Goal: Task Accomplishment & Management: Use online tool/utility

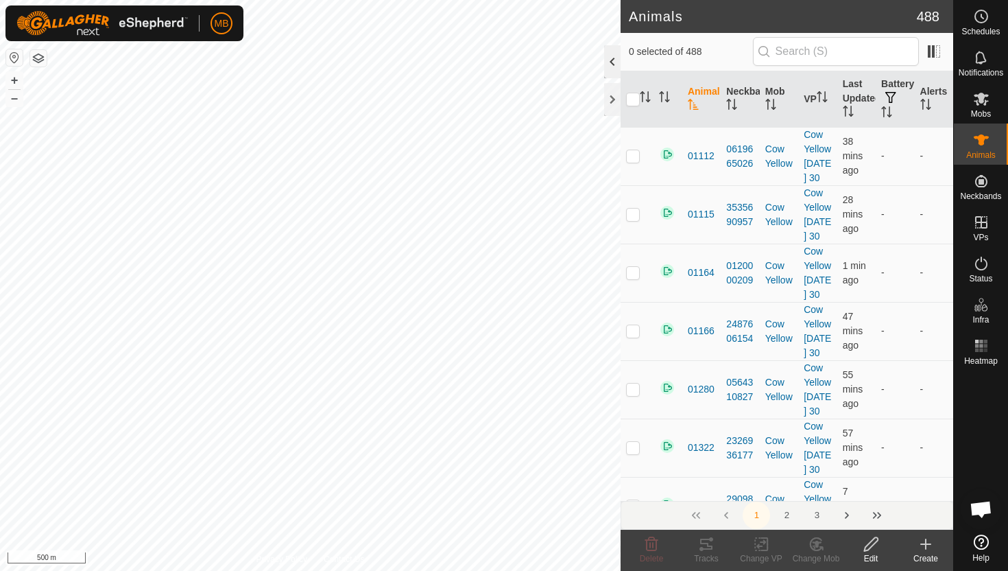
click at [611, 58] on div at bounding box center [612, 61] width 16 height 33
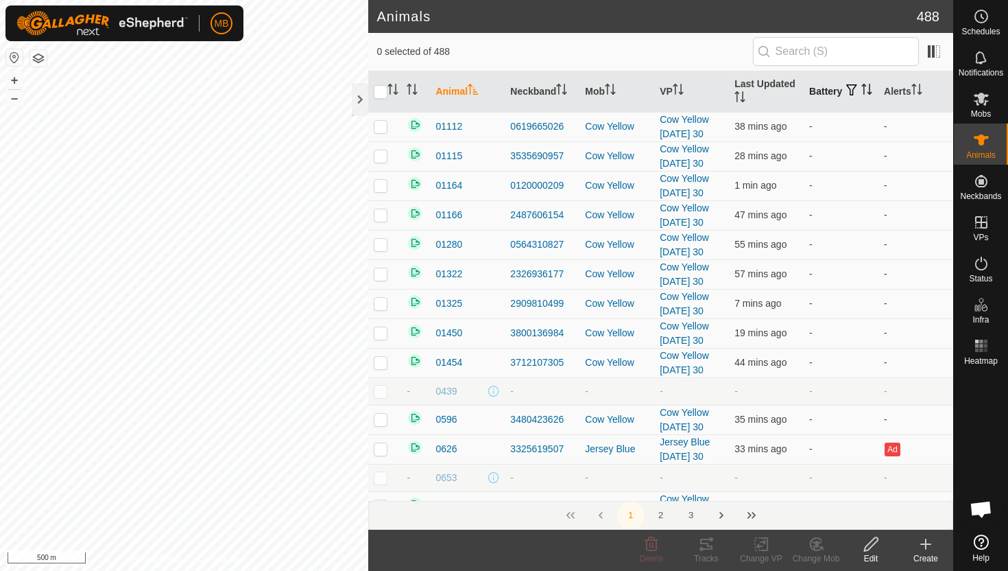
click at [862, 95] on icon "Activate to sort" at bounding box center [867, 89] width 11 height 11
click at [862, 95] on icon "Activate to sort" at bounding box center [867, 89] width 10 height 11
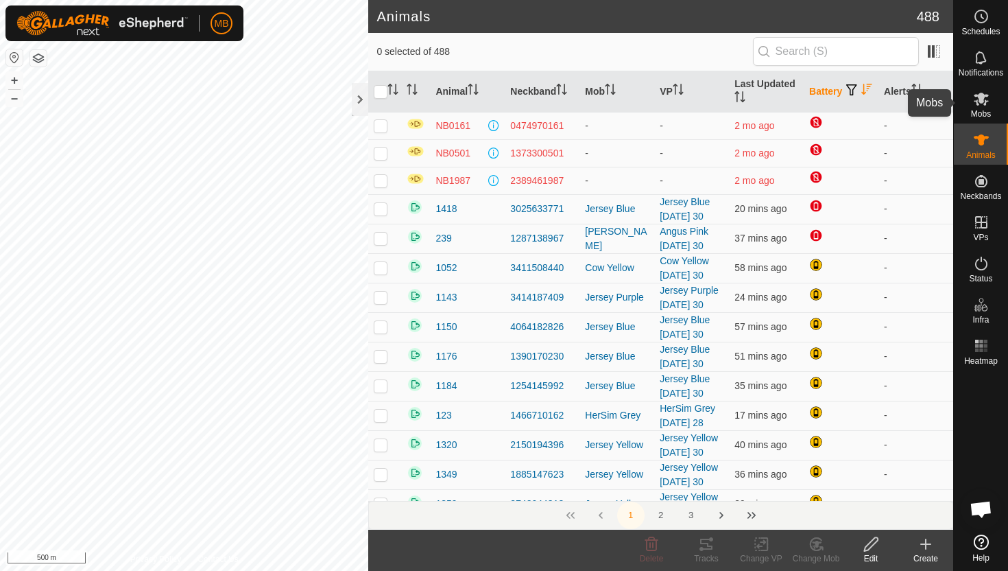
click at [979, 101] on icon at bounding box center [981, 99] width 15 height 13
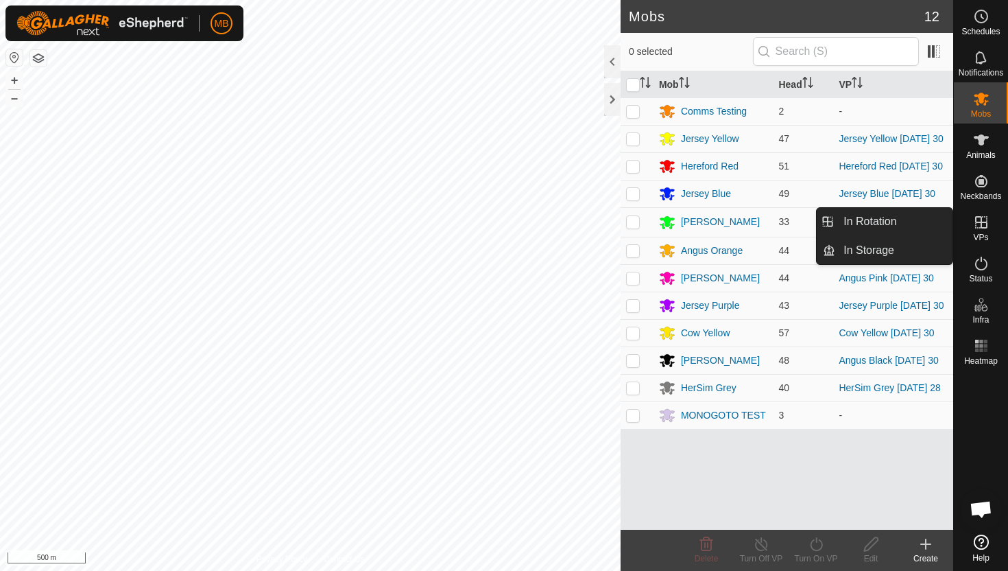
click at [980, 222] on icon at bounding box center [982, 222] width 12 height 12
click at [921, 223] on link "In Rotation" at bounding box center [894, 221] width 117 height 27
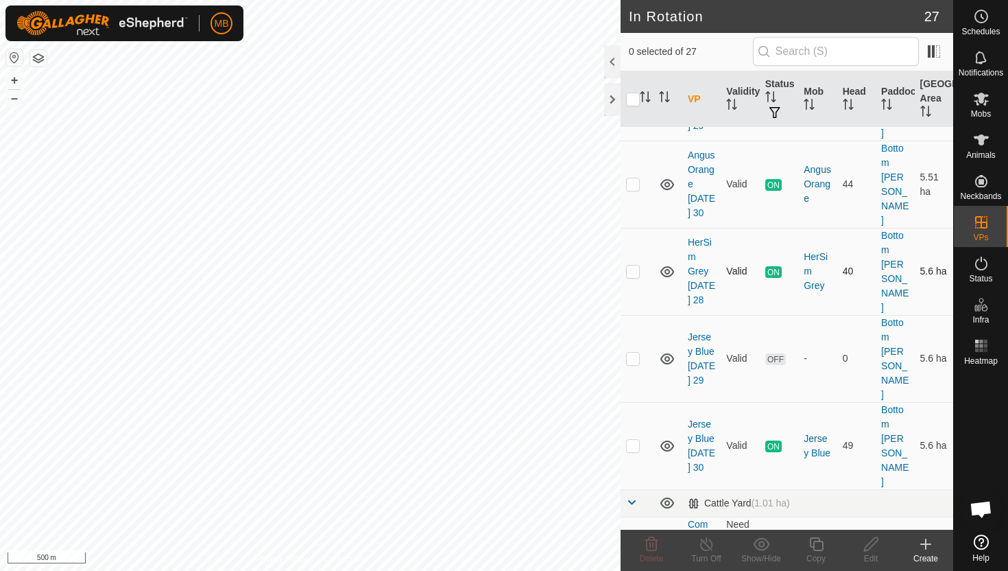
scroll to position [103, 0]
click at [633, 438] on p-checkbox at bounding box center [633, 443] width 14 height 11
checkbox input "true"
click at [818, 544] on icon at bounding box center [816, 544] width 17 height 16
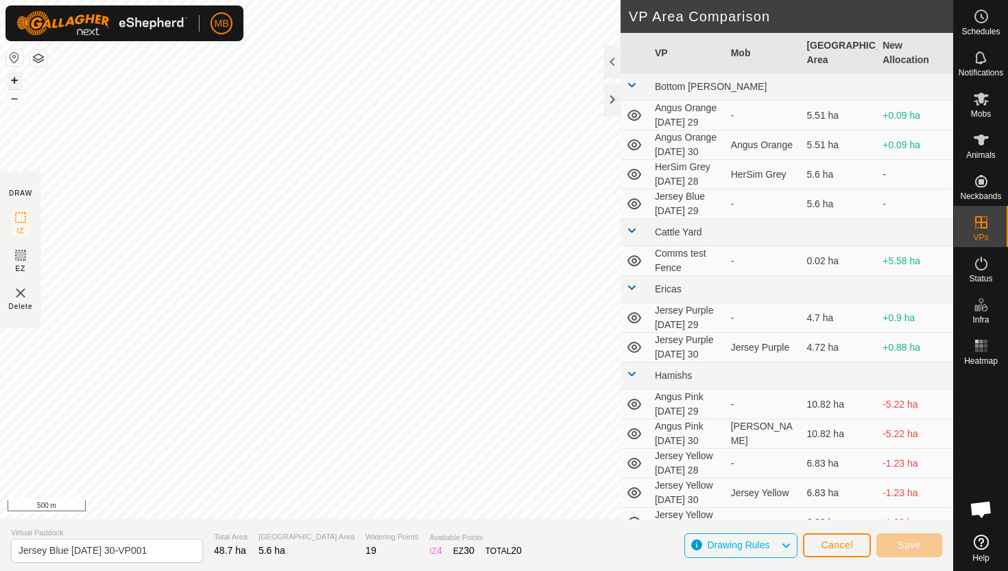
click at [14, 77] on button "+" at bounding box center [14, 80] width 16 height 16
click at [22, 75] on button "+" at bounding box center [14, 80] width 16 height 16
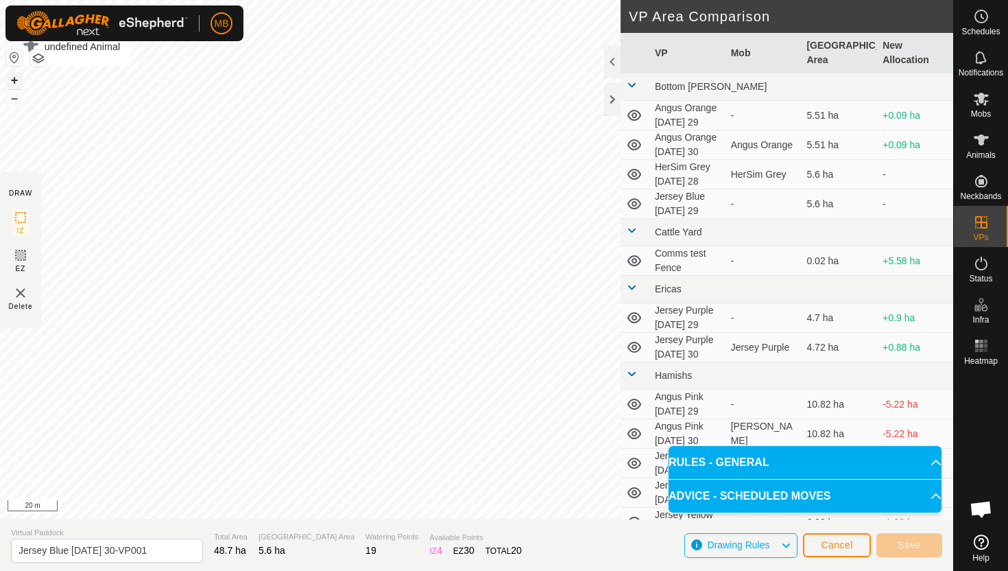
click at [14, 79] on button "+" at bounding box center [14, 80] width 16 height 16
click at [14, 75] on button "+" at bounding box center [14, 80] width 16 height 16
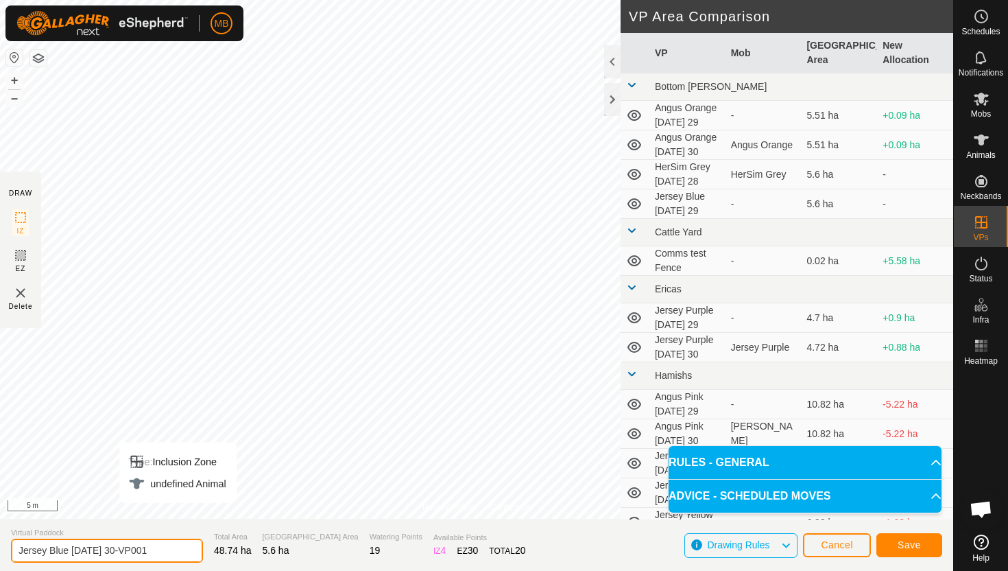
click at [169, 551] on input "Jersey Blue Tuesday 30-VP001" at bounding box center [107, 551] width 192 height 24
type input "Jersey Blue Tuesday 30.1"
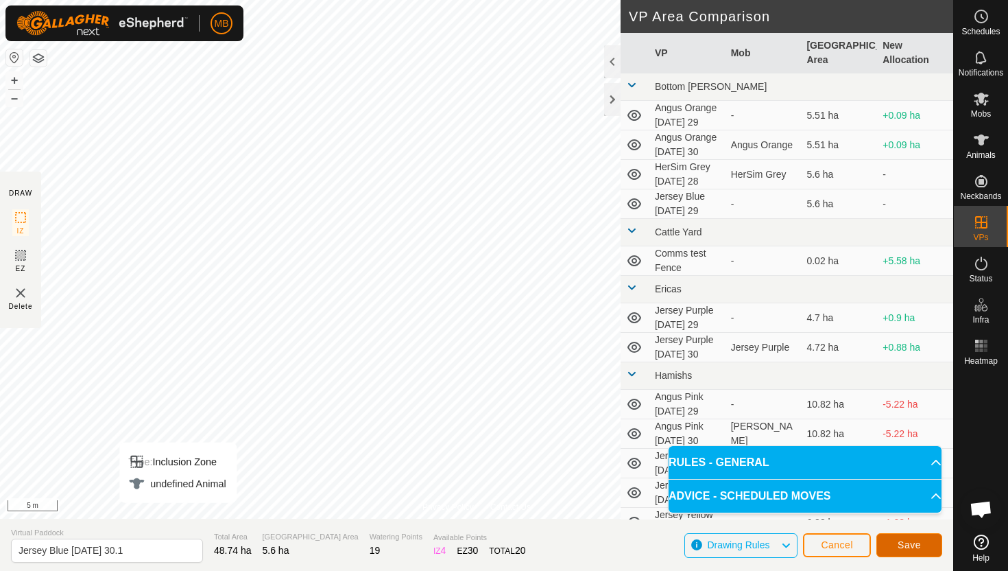
click at [910, 540] on span "Save" at bounding box center [909, 544] width 23 height 11
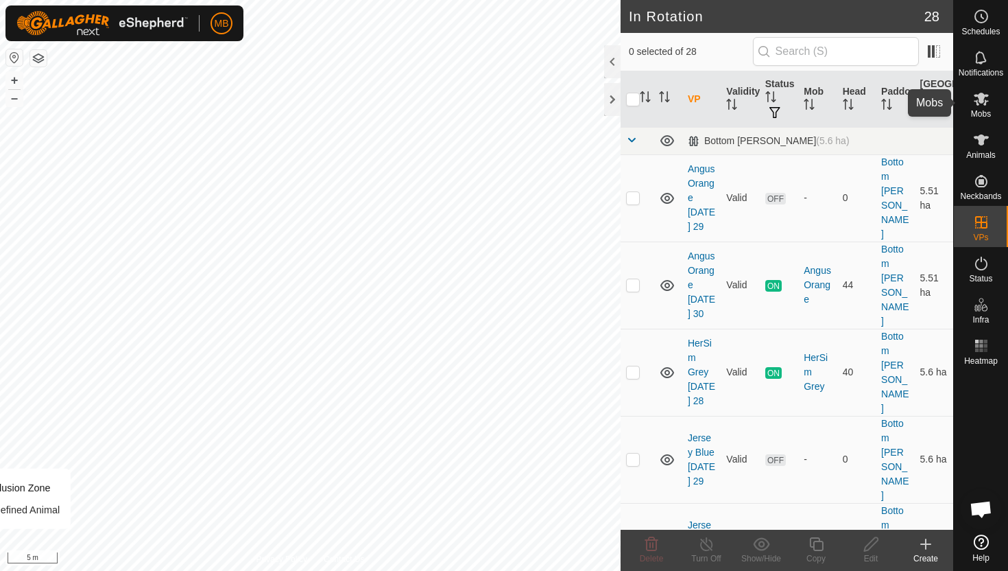
click at [980, 101] on icon at bounding box center [981, 99] width 15 height 13
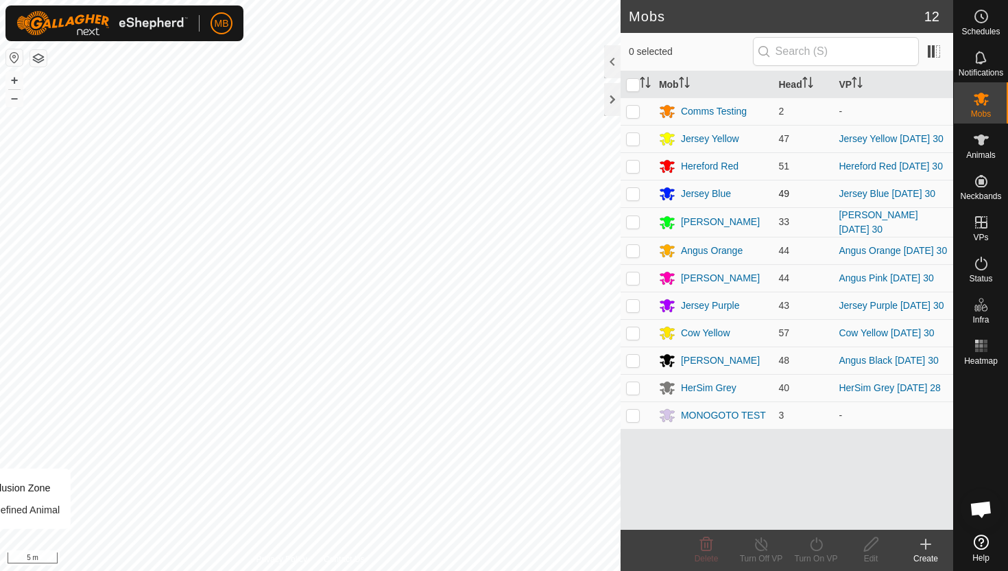
click at [635, 197] on p-checkbox at bounding box center [633, 193] width 14 height 11
checkbox input "true"
click at [818, 543] on icon at bounding box center [816, 544] width 17 height 16
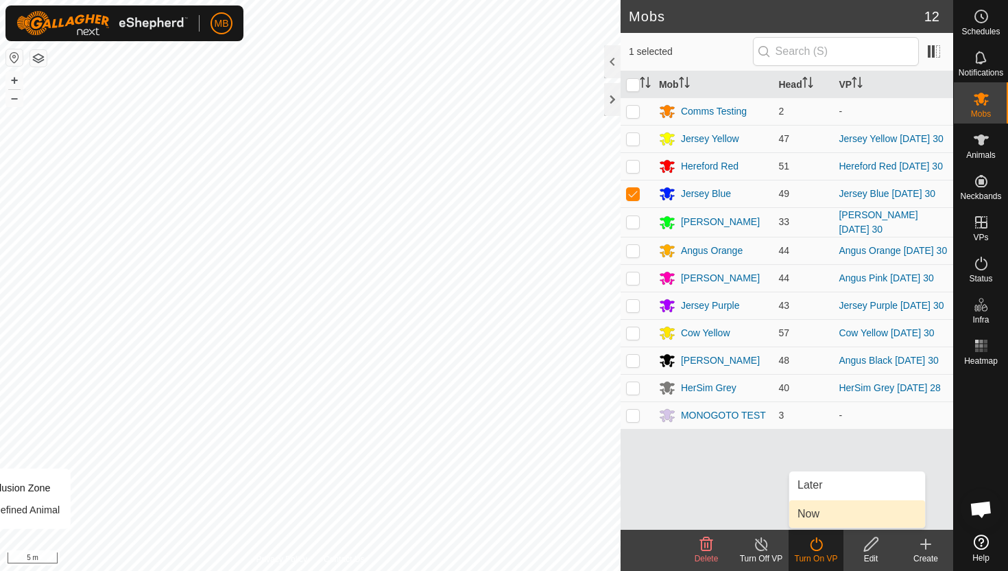
click at [815, 517] on link "Now" at bounding box center [858, 513] width 136 height 27
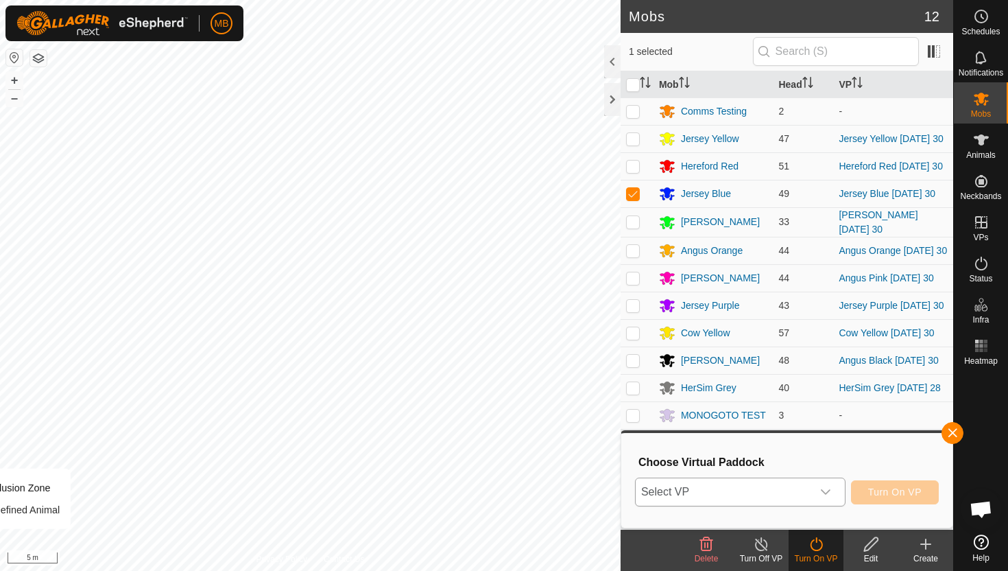
click at [819, 488] on div "dropdown trigger" at bounding box center [825, 491] width 27 height 27
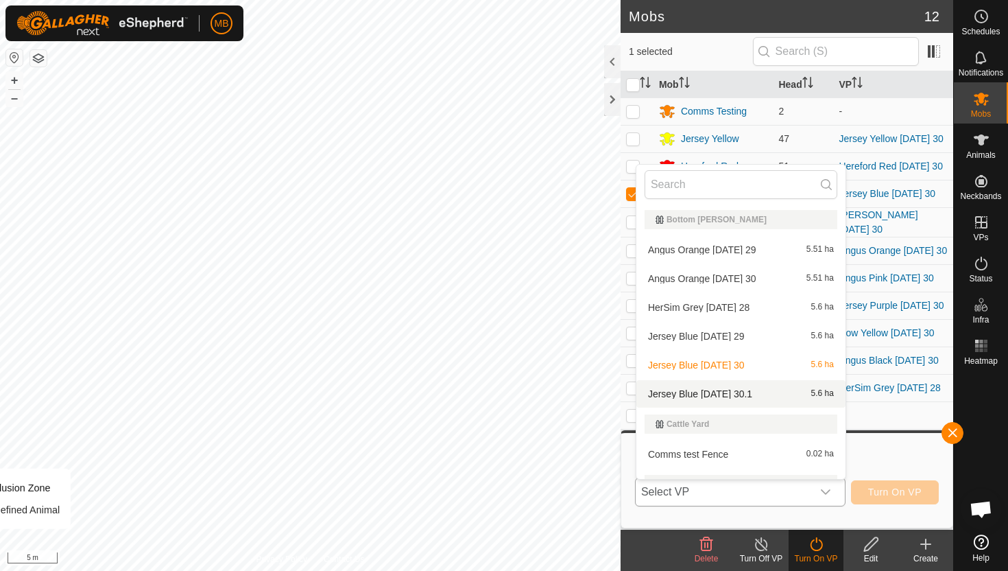
click at [770, 393] on li "Jersey Blue Tuesday 30.1 5.6 ha" at bounding box center [741, 393] width 209 height 27
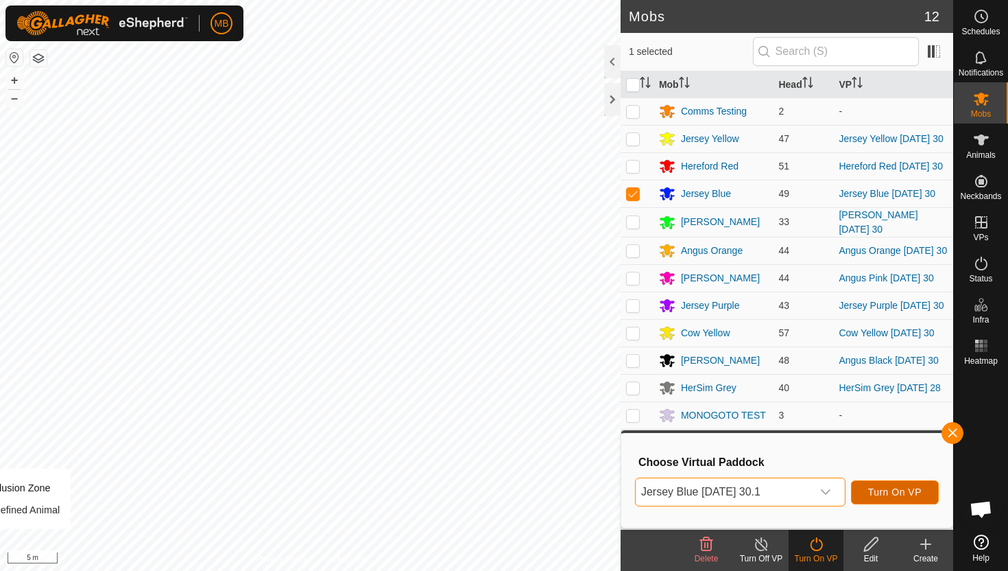
click at [903, 493] on span "Turn On VP" at bounding box center [896, 491] width 54 height 11
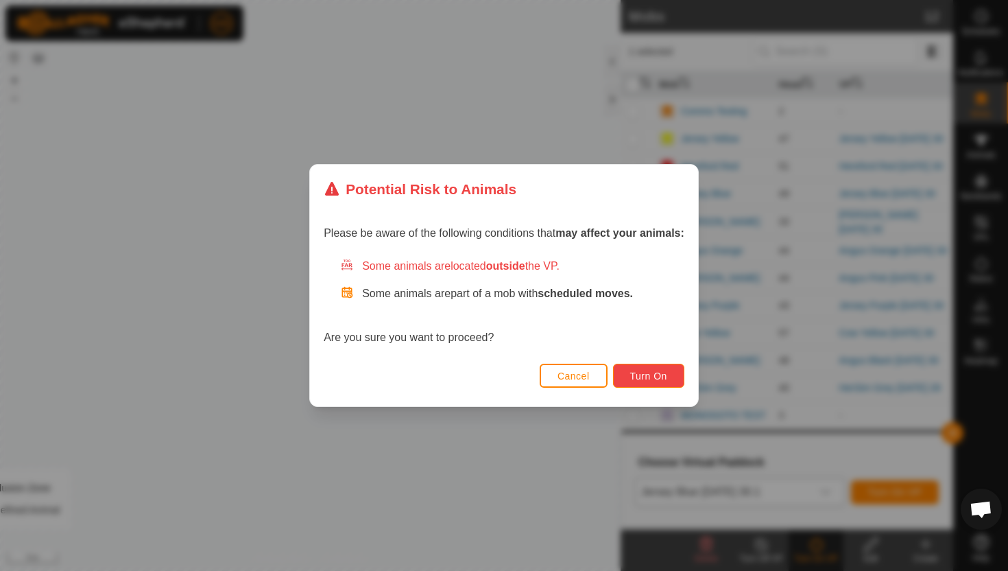
click at [659, 379] on span "Turn On" at bounding box center [648, 375] width 37 height 11
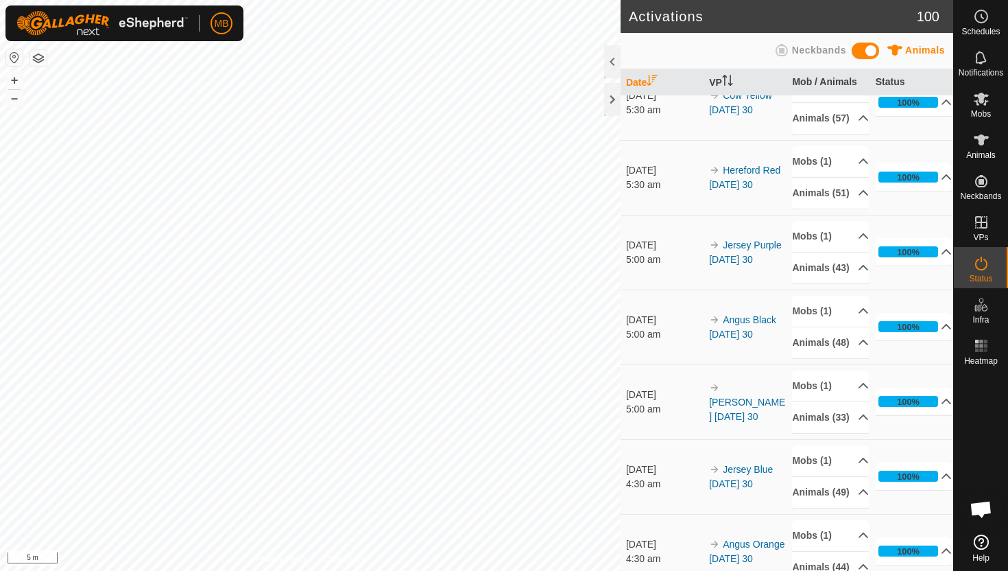
scroll to position [146, 0]
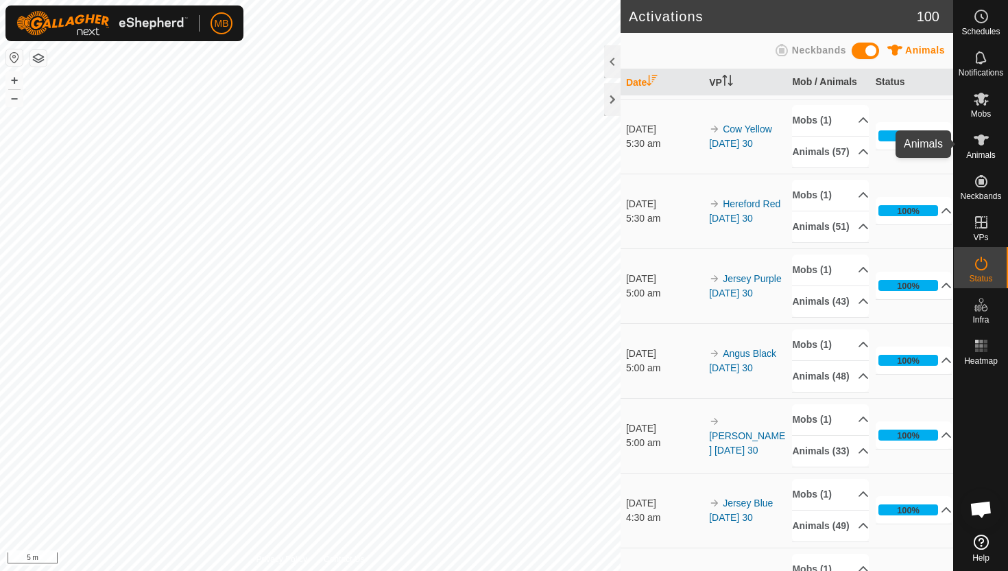
click at [978, 143] on icon at bounding box center [981, 139] width 15 height 11
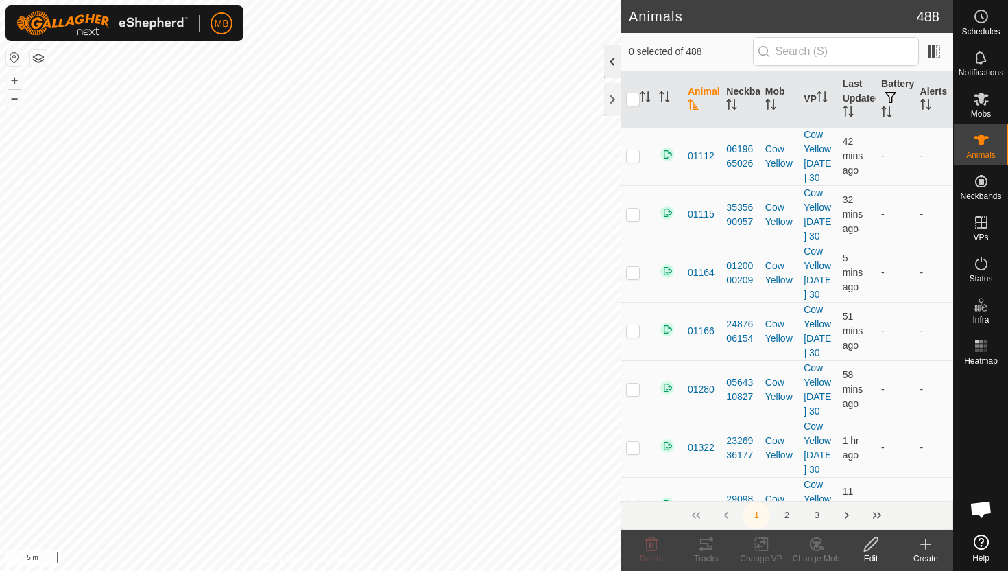
click at [609, 62] on div at bounding box center [612, 61] width 16 height 33
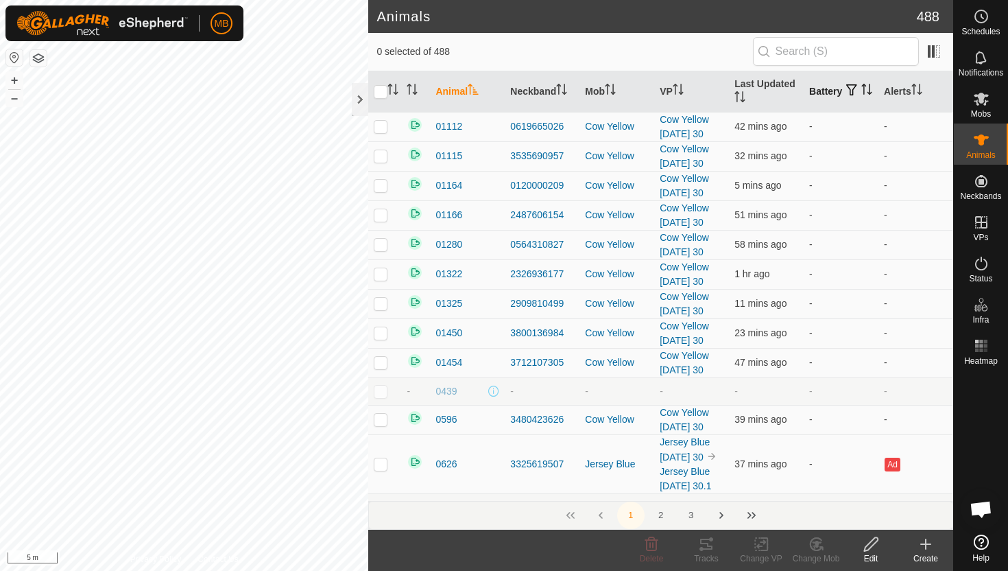
click at [862, 95] on icon "Activate to sort" at bounding box center [867, 89] width 11 height 11
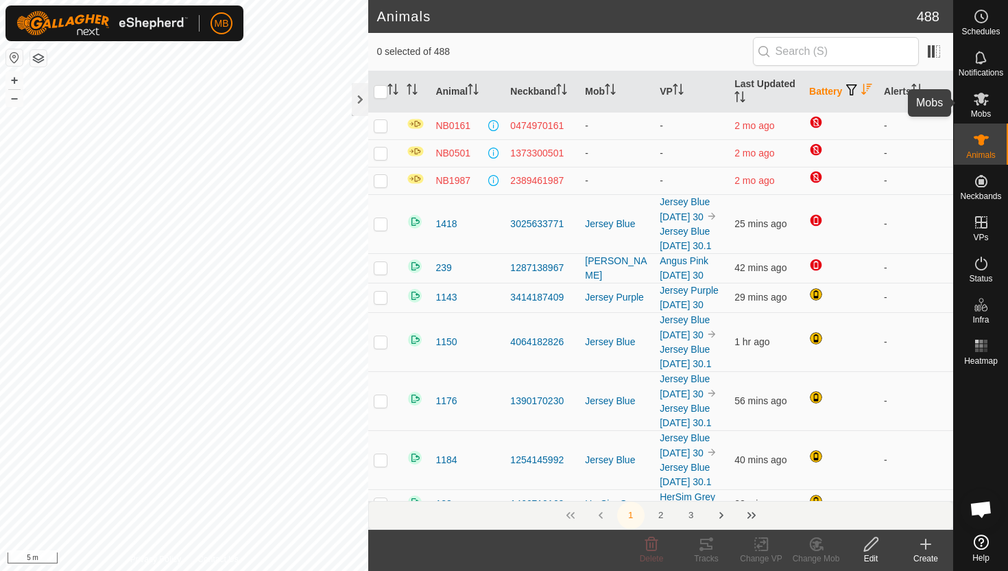
click at [983, 102] on icon at bounding box center [981, 99] width 16 height 16
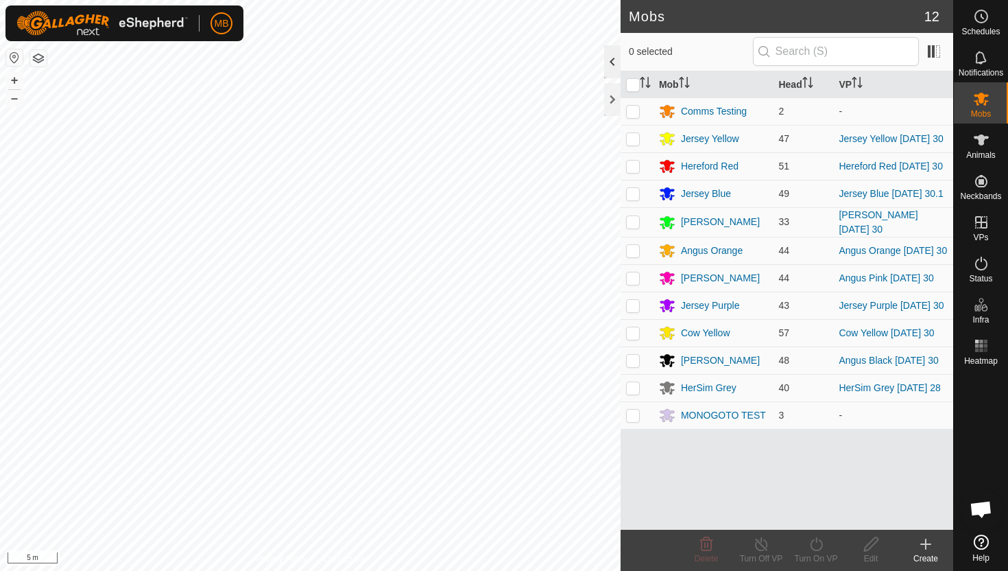
click at [609, 60] on div at bounding box center [612, 61] width 16 height 33
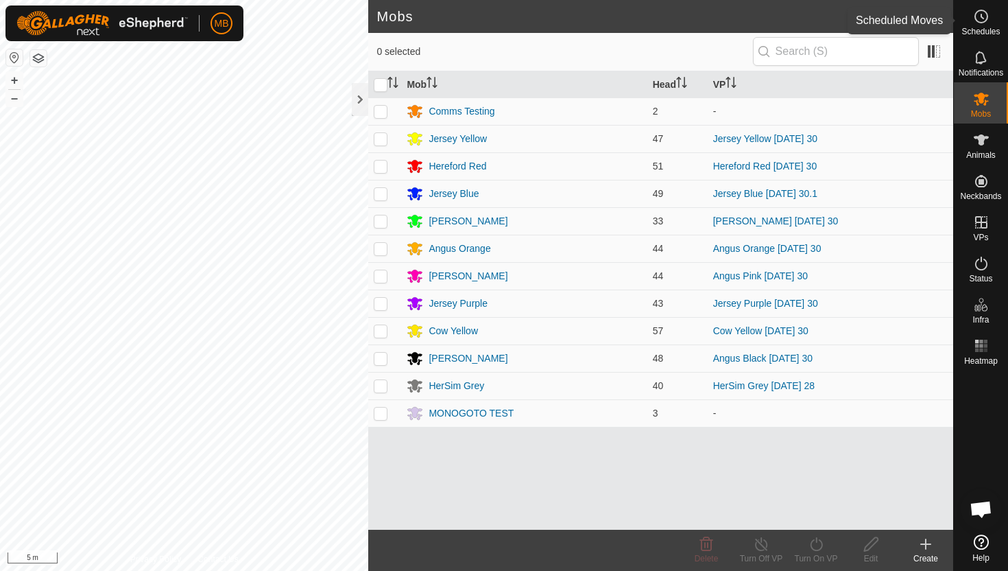
click at [978, 19] on icon at bounding box center [981, 16] width 16 height 16
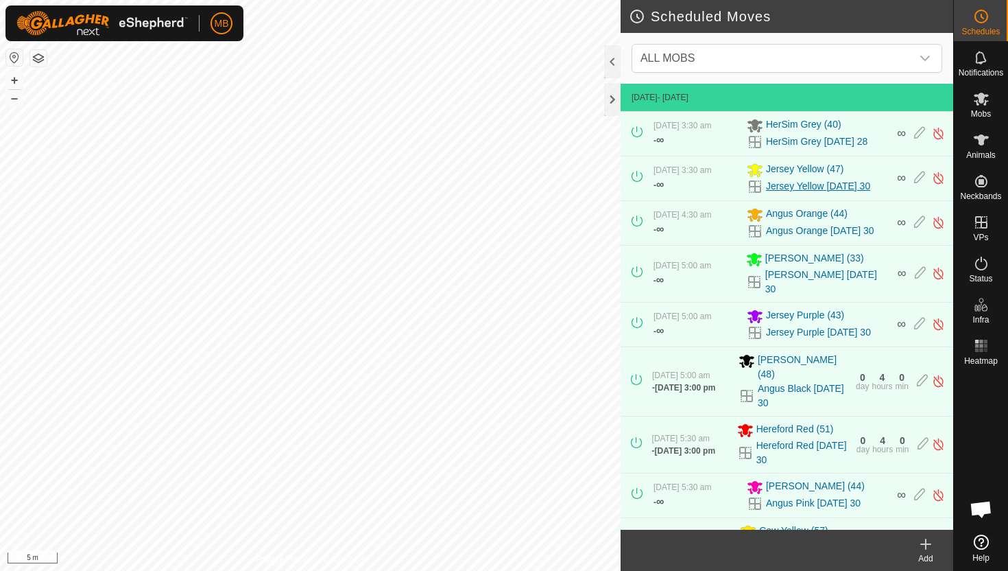
scroll to position [166, 0]
